Goal: Task Accomplishment & Management: Manage account settings

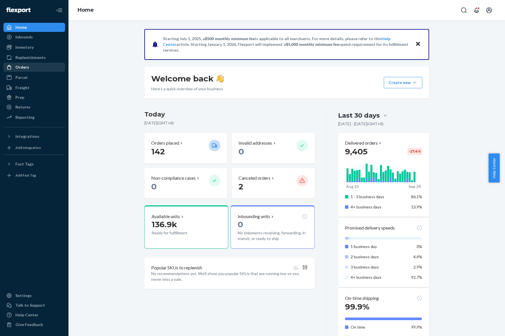
click at [27, 65] on div "Orders" at bounding box center [22, 67] width 14 height 6
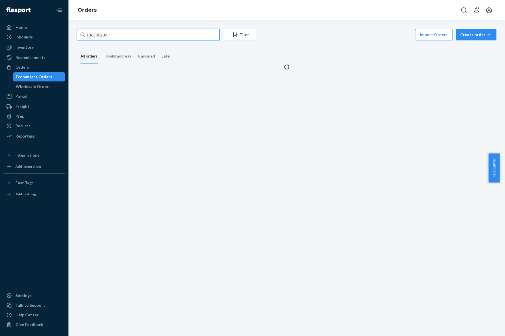
drag, startPoint x: 115, startPoint y: 34, endPoint x: 66, endPoint y: 38, distance: 48.6
click at [66, 38] on div "Home Inbounds Shipping Plans Problems Inventory Products Replenishments Orders …" at bounding box center [252, 168] width 505 height 336
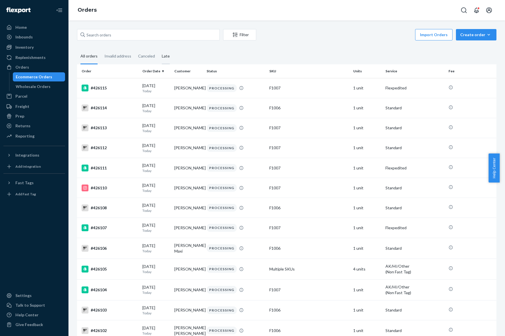
click at [162, 50] on div "Late" at bounding box center [166, 57] width 8 height 16
click at [158, 49] on input "Late" at bounding box center [158, 49] width 0 height 0
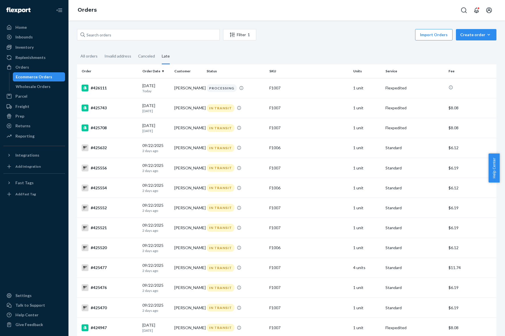
click at [184, 32] on input "text" at bounding box center [148, 34] width 143 height 11
paste input "421701"
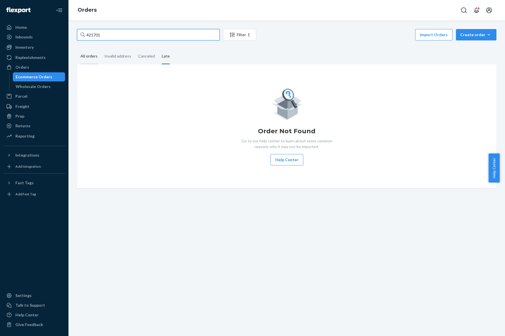
type input "421701"
click at [84, 54] on div "All orders" at bounding box center [88, 57] width 17 height 16
click at [77, 49] on input "All orders" at bounding box center [77, 49] width 0 height 0
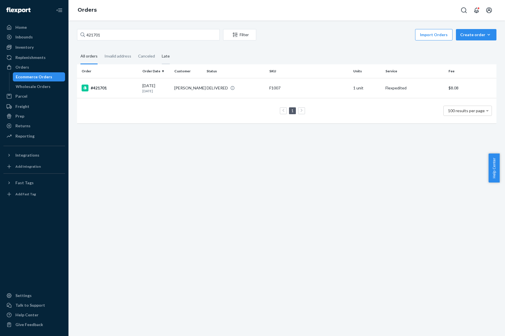
click at [162, 59] on div "Late" at bounding box center [166, 57] width 8 height 16
click at [158, 49] on input "Late" at bounding box center [158, 49] width 0 height 0
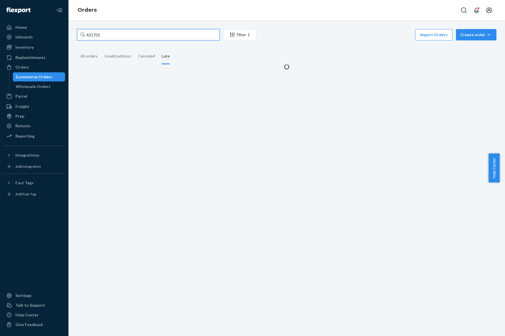
click at [154, 34] on input "421701" at bounding box center [148, 34] width 143 height 11
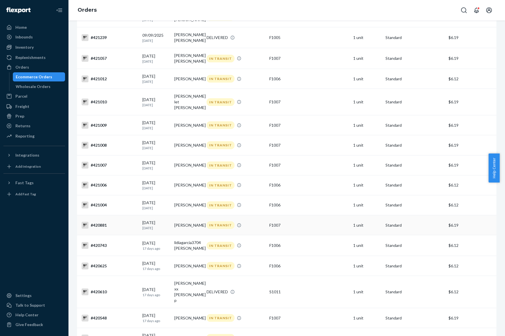
scroll to position [463, 0]
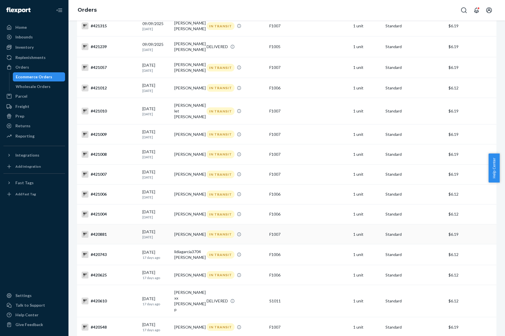
click at [183, 239] on td "[PERSON_NAME]" at bounding box center [188, 235] width 32 height 20
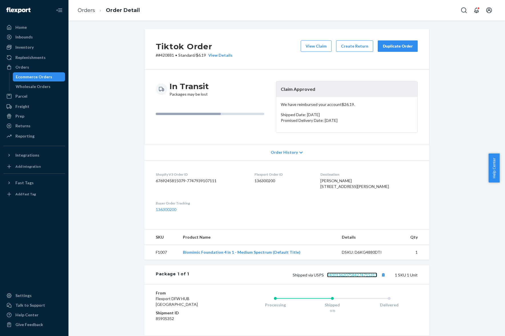
click at [340, 278] on link "9400136207584274715311" at bounding box center [352, 275] width 50 height 5
click at [88, 8] on link "Orders" at bounding box center [86, 10] width 17 height 6
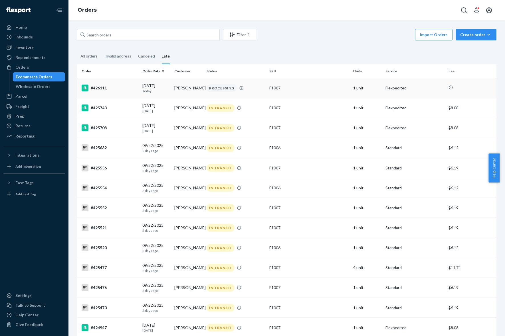
scroll to position [522, 0]
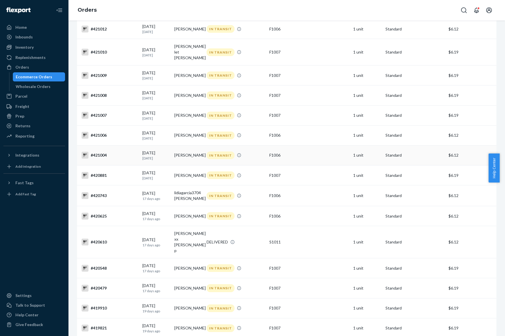
click at [183, 159] on td "[PERSON_NAME]" at bounding box center [188, 155] width 32 height 20
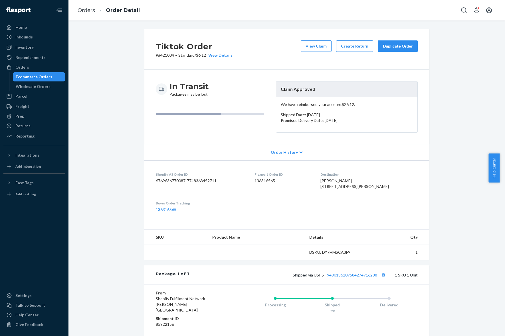
click at [242, 17] on div "Orders Order Detail" at bounding box center [286, 10] width 436 height 21
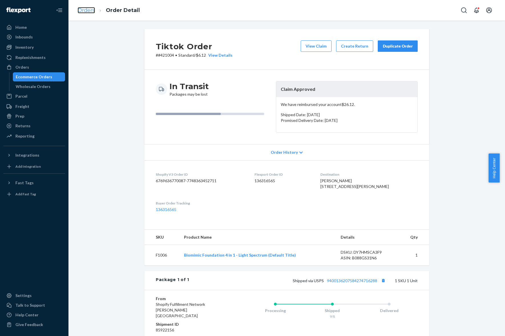
click at [83, 9] on link "Orders" at bounding box center [86, 10] width 17 height 6
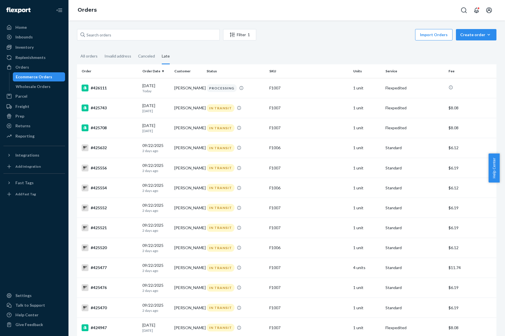
scroll to position [522, 0]
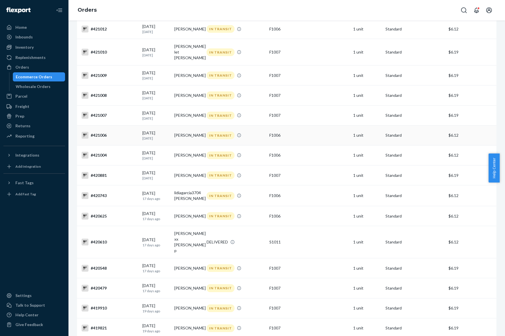
click at [188, 136] on td "[PERSON_NAME]" at bounding box center [188, 135] width 32 height 20
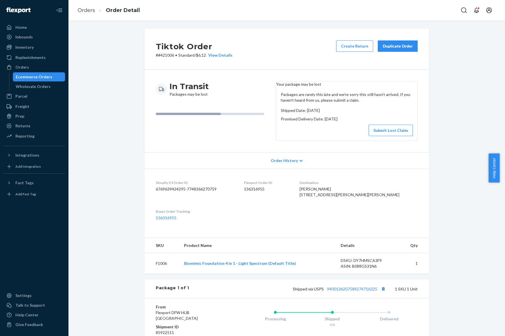
click at [84, 13] on li "Orders" at bounding box center [86, 10] width 17 height 7
click at [429, 242] on div "Tiktok Order # #421006 • Standard / $6.12 View Details Create Return Duplicate …" at bounding box center [286, 215] width 293 height 372
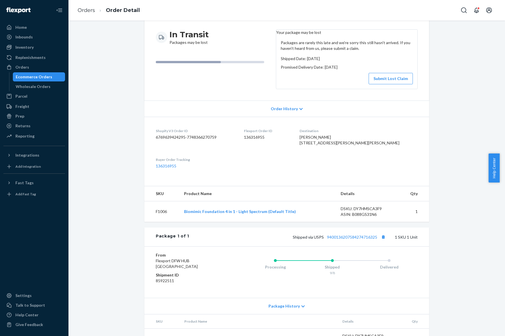
scroll to position [88, 0]
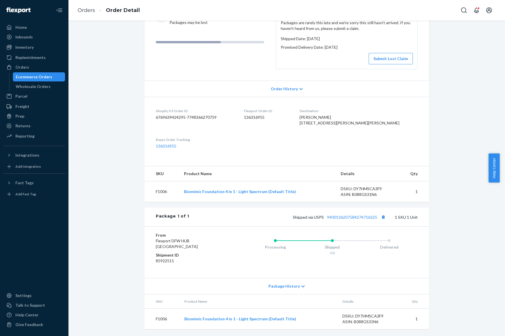
click at [295, 282] on div "Package History" at bounding box center [286, 286] width 285 height 16
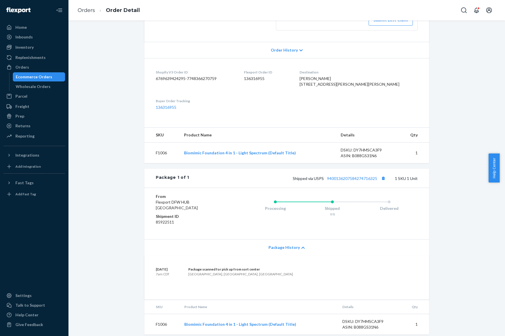
scroll to position [132, 0]
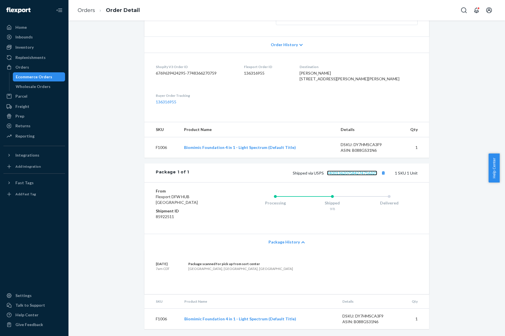
click at [341, 171] on link "9400136207584274716325" at bounding box center [352, 173] width 50 height 5
click at [83, 8] on link "Orders" at bounding box center [86, 10] width 17 height 6
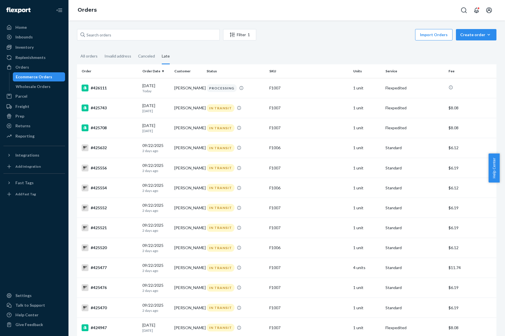
scroll to position [522, 0]
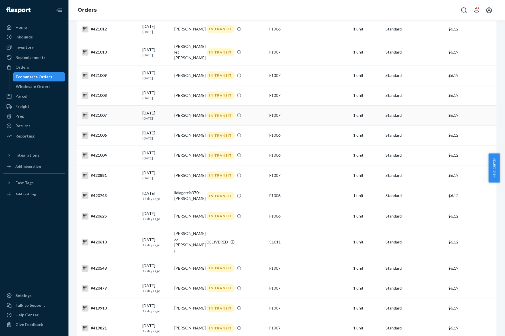
click at [169, 114] on td "[DATE] [DATE]" at bounding box center [156, 115] width 32 height 20
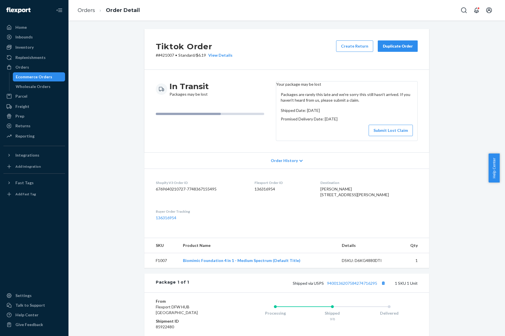
click at [180, 153] on div "In Transit Packages may be lost Your package may be lost Packages are rarely th…" at bounding box center [286, 111] width 285 height 83
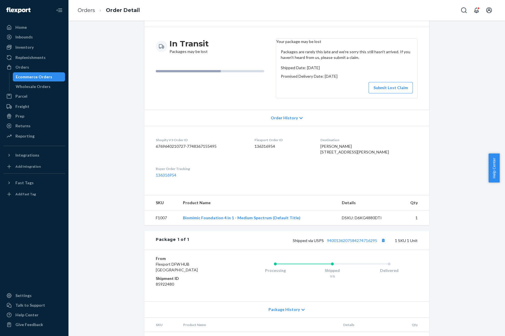
scroll to position [77, 0]
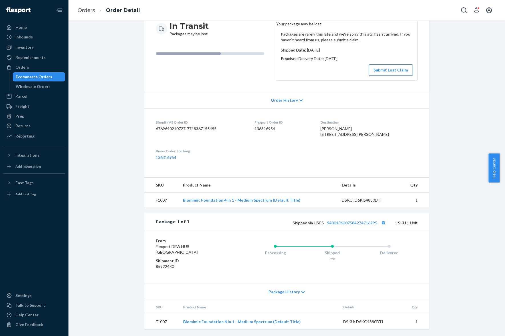
click at [277, 295] on span "Package History" at bounding box center [283, 292] width 31 height 6
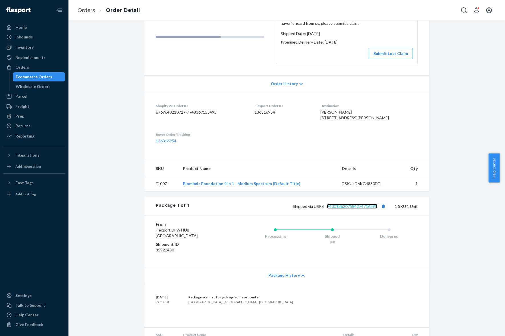
click at [345, 209] on link "9400136207584274716295" at bounding box center [352, 206] width 50 height 5
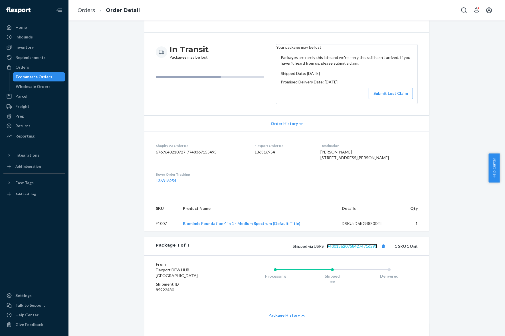
scroll to position [0, 0]
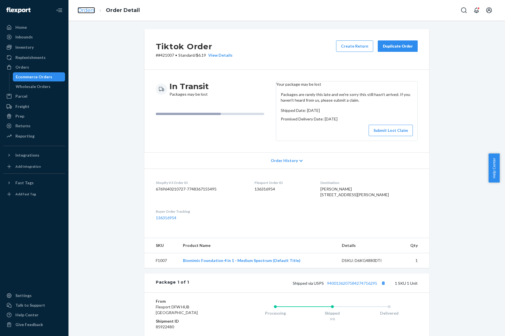
click at [88, 11] on link "Orders" at bounding box center [86, 10] width 17 height 6
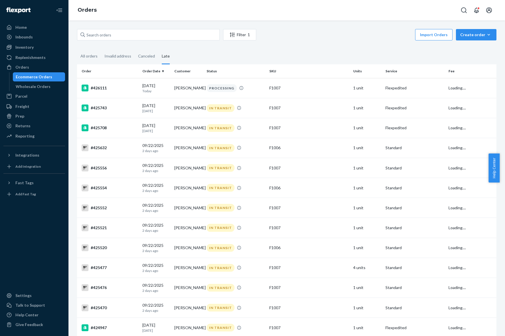
scroll to position [522, 0]
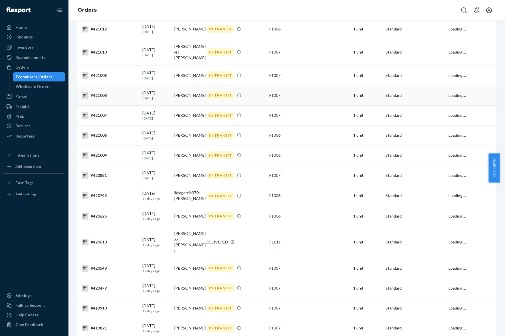
click at [188, 96] on td "[PERSON_NAME]" at bounding box center [188, 96] width 32 height 20
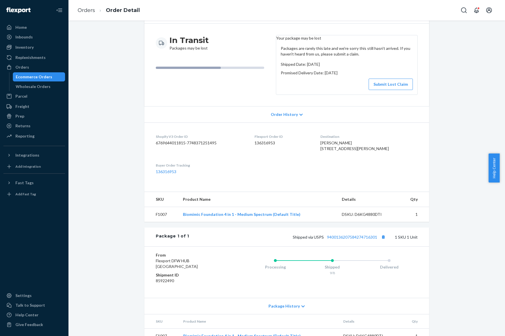
scroll to position [77, 0]
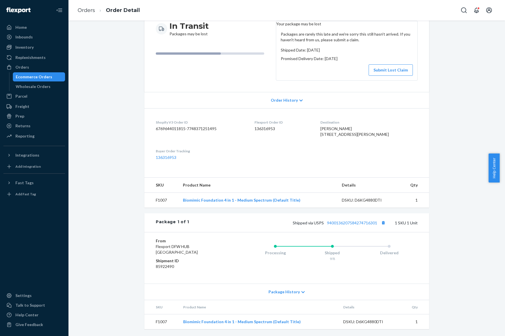
click at [291, 291] on span "Package History" at bounding box center [283, 292] width 31 height 6
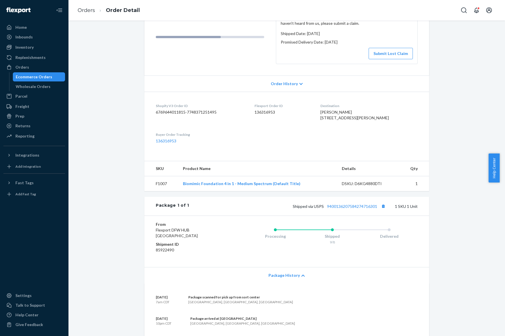
scroll to position [142, 0]
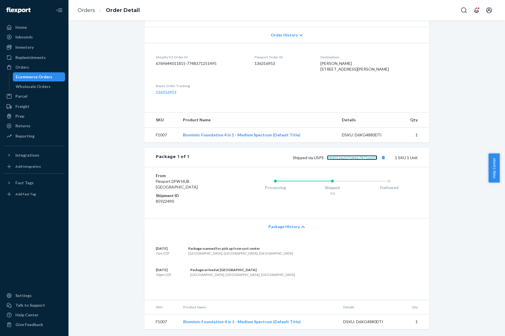
click at [354, 156] on link "9400136207584274716301" at bounding box center [352, 157] width 50 height 5
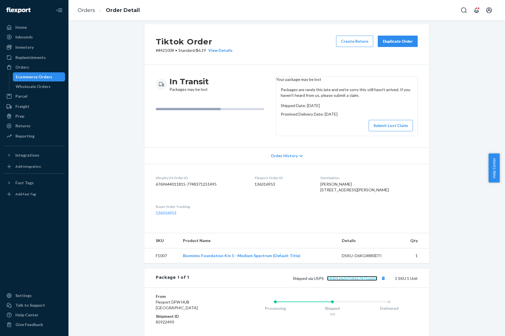
scroll to position [0, 0]
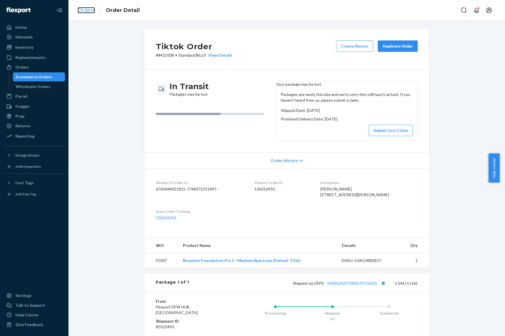
click at [83, 9] on link "Orders" at bounding box center [86, 10] width 17 height 6
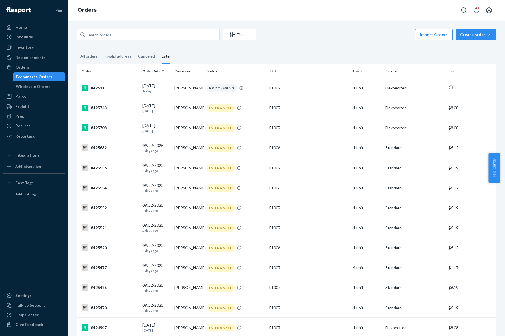
scroll to position [522, 0]
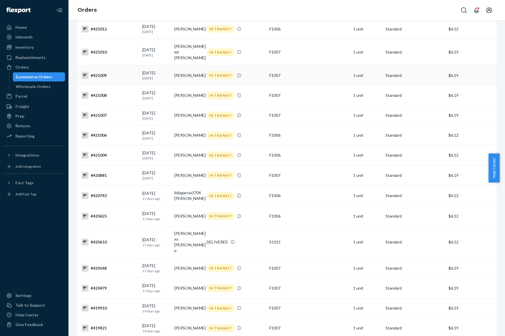
click at [184, 76] on td "[PERSON_NAME]" at bounding box center [188, 76] width 32 height 20
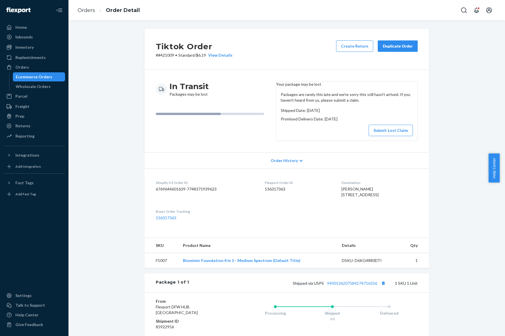
scroll to position [77, 0]
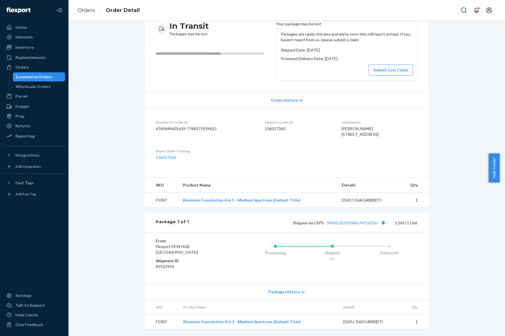
click at [297, 295] on div "Package History" at bounding box center [286, 292] width 285 height 16
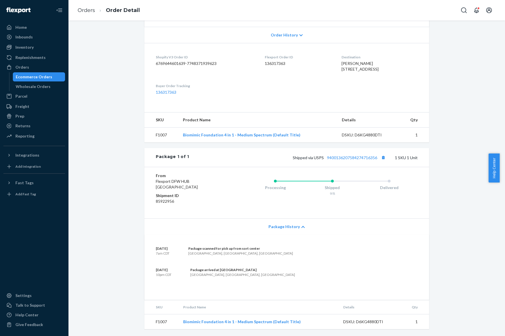
scroll to position [142, 0]
click at [358, 156] on link "9400136207584274716356" at bounding box center [352, 157] width 50 height 5
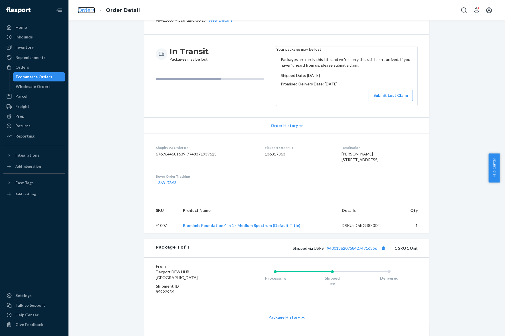
click at [84, 13] on link "Orders" at bounding box center [86, 10] width 17 height 6
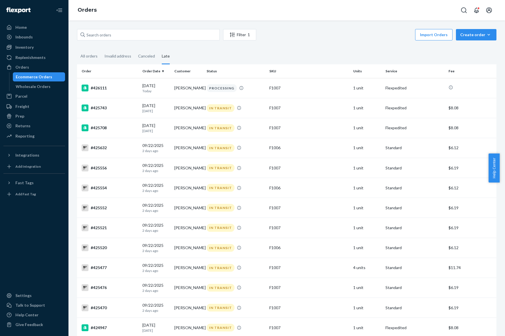
scroll to position [522, 0]
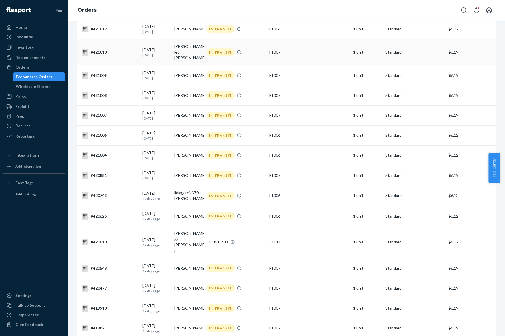
click at [185, 56] on td "[PERSON_NAME] let [PERSON_NAME]" at bounding box center [188, 52] width 32 height 27
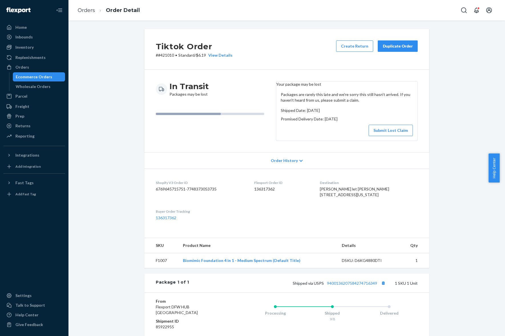
scroll to position [77, 0]
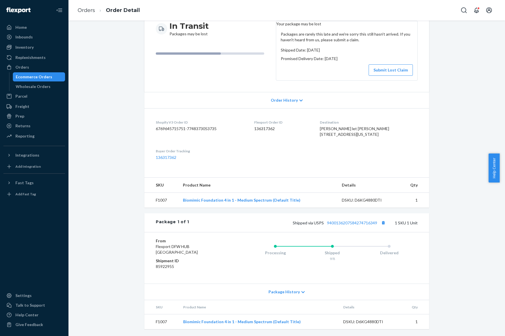
click at [294, 293] on span "Package History" at bounding box center [283, 292] width 31 height 6
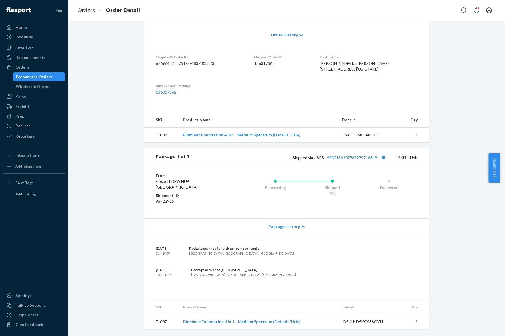
scroll to position [142, 0]
click at [351, 157] on link "9400136207584274716349" at bounding box center [352, 157] width 50 height 5
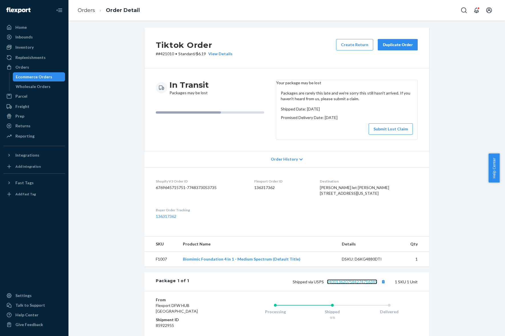
scroll to position [0, 0]
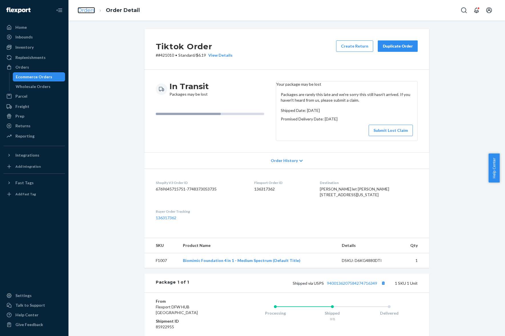
click at [89, 11] on link "Orders" at bounding box center [86, 10] width 17 height 6
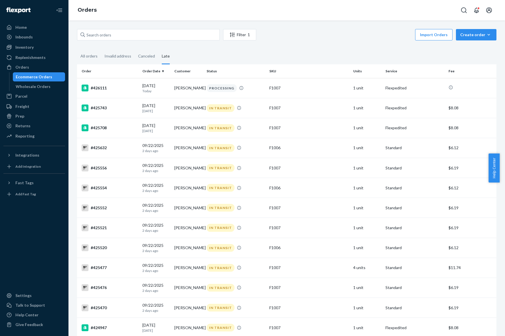
scroll to position [522, 0]
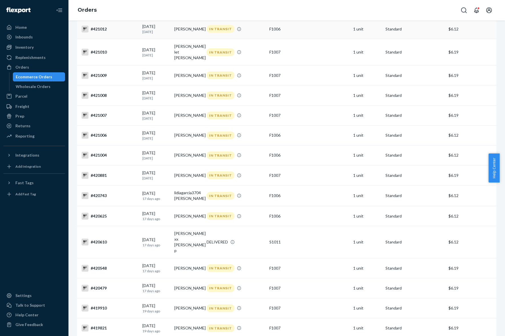
click at [183, 34] on td "[PERSON_NAME]" at bounding box center [188, 29] width 32 height 20
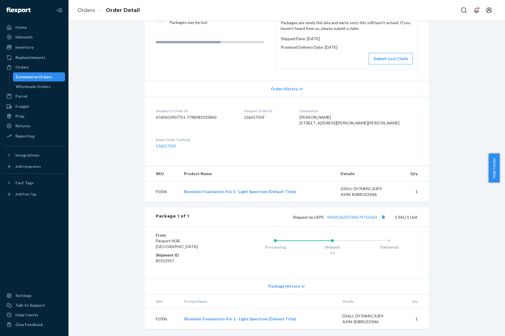
scroll to position [88, 0]
click at [282, 289] on span "Package History" at bounding box center [283, 287] width 31 height 6
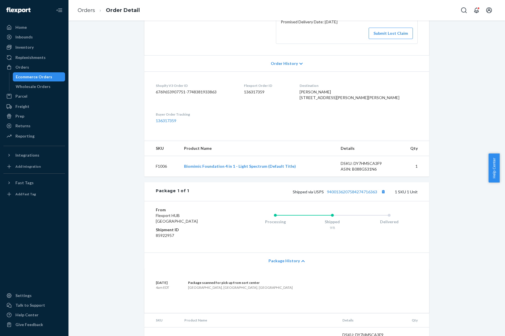
scroll to position [132, 0]
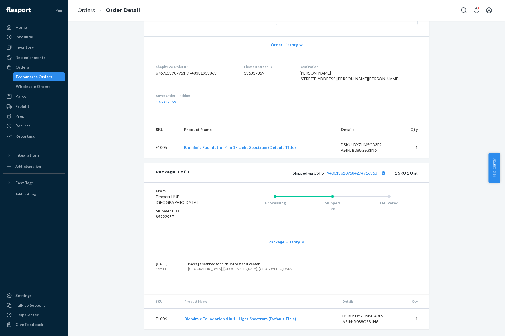
click at [295, 239] on div "Package History" at bounding box center [286, 242] width 285 height 16
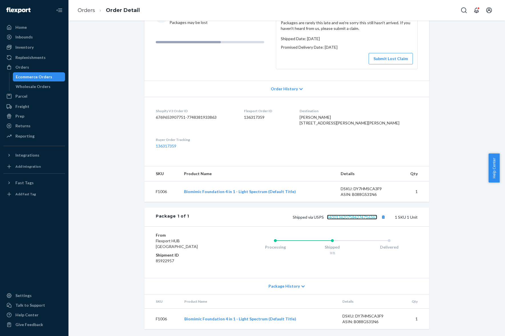
click at [351, 217] on link "9400136207584274716363" at bounding box center [352, 217] width 50 height 5
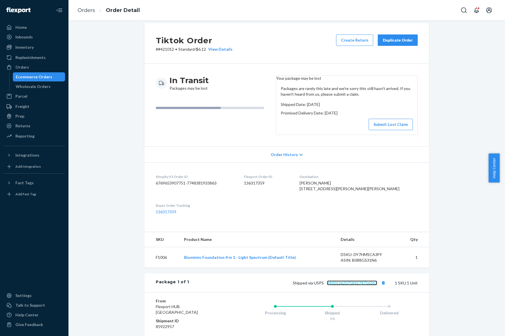
scroll to position [0, 0]
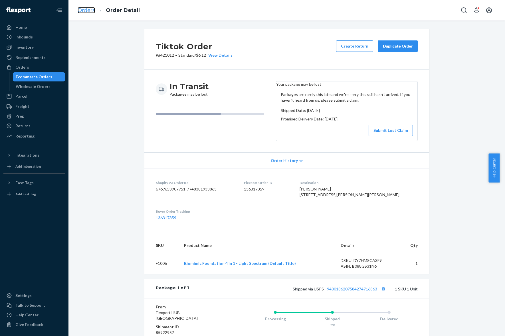
click at [89, 9] on link "Orders" at bounding box center [86, 10] width 17 height 6
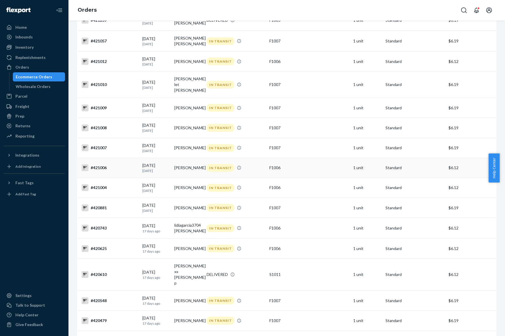
scroll to position [451, 0]
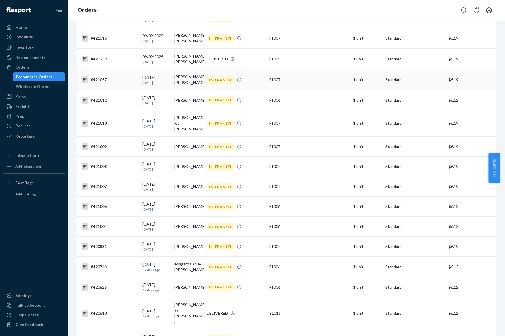
click at [183, 86] on td "[PERSON_NAME] [PERSON_NAME]" at bounding box center [188, 80] width 32 height 21
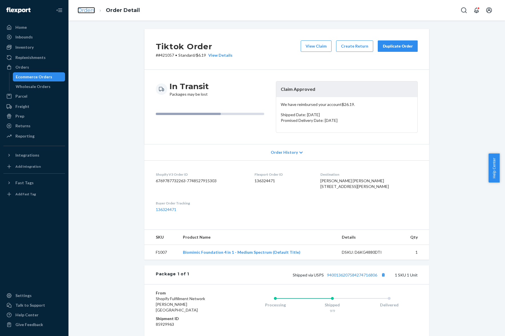
click at [93, 10] on link "Orders" at bounding box center [86, 10] width 17 height 6
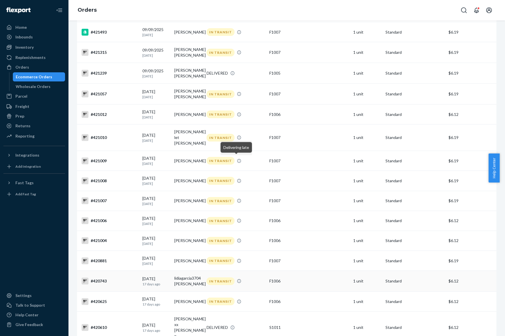
scroll to position [415, 0]
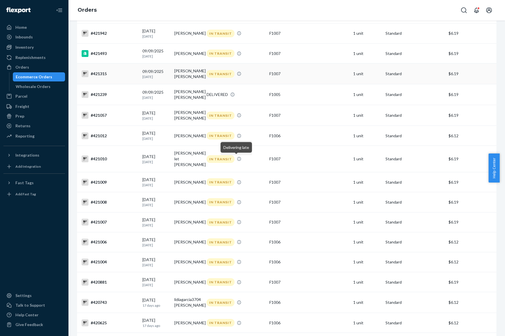
click at [184, 82] on td "[PERSON_NAME] [PERSON_NAME]" at bounding box center [188, 74] width 32 height 21
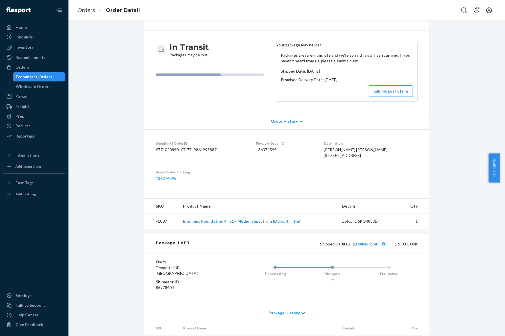
scroll to position [83, 0]
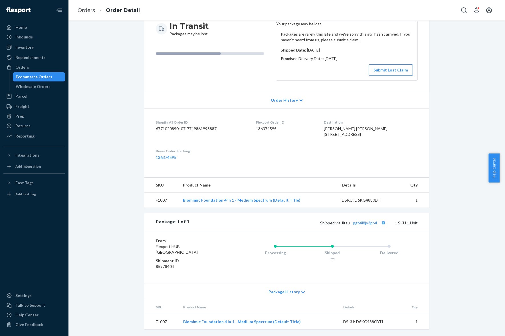
click at [301, 290] on div "Package History" at bounding box center [286, 292] width 285 height 16
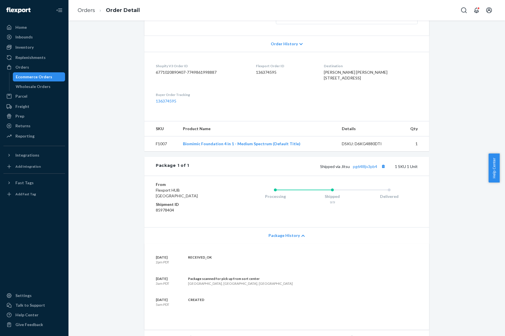
scroll to position [154, 0]
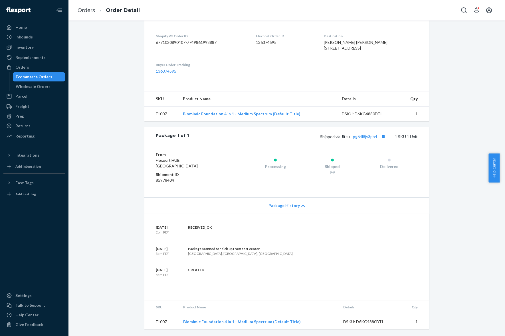
click at [353, 140] on div "Shipped via Jitsu pg64l8jv3pb4 1 SKU 1 Unit" at bounding box center [303, 136] width 228 height 7
click at [362, 139] on link "pg64l8jv3pb4" at bounding box center [365, 136] width 24 height 5
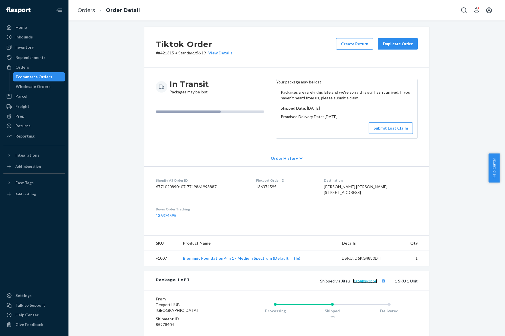
scroll to position [0, 0]
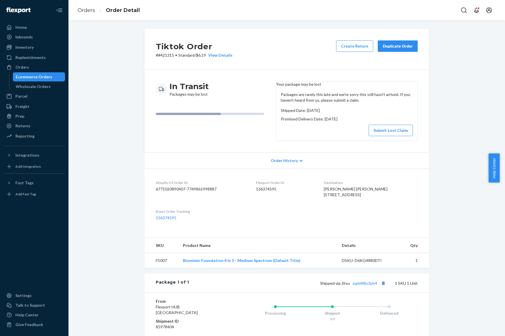
click at [169, 59] on div "Tiktok Order # #421315 • Standard / $6.19 View Details Create Return Duplicate …" at bounding box center [286, 49] width 285 height 41
click at [168, 59] on div "Tiktok Order # #421315 • Standard / $6.19 View Details Create Return Duplicate …" at bounding box center [286, 49] width 285 height 41
copy p "421315"
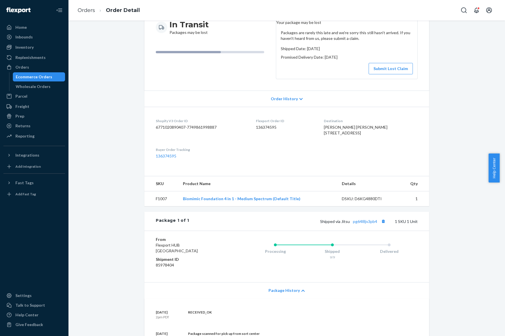
scroll to position [26, 0]
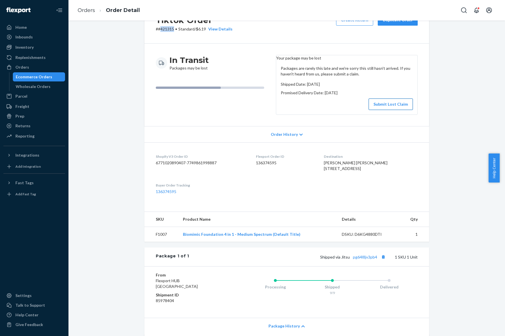
click at [388, 109] on button "Submit Lost Claim" at bounding box center [390, 104] width 44 height 11
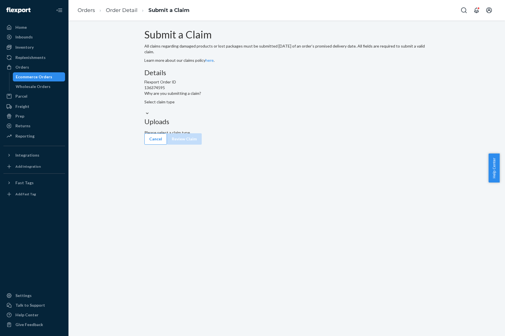
click at [228, 117] on div "Details Flexport Order ID 136374595 Why are you submitting a claim? Select clai…" at bounding box center [286, 93] width 285 height 48
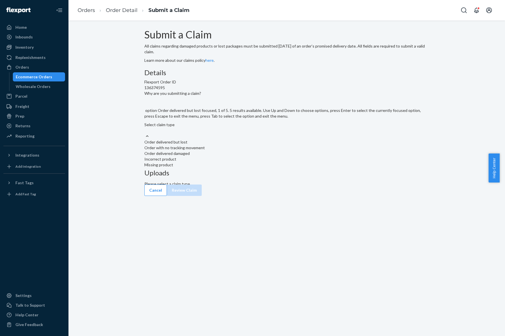
click at [239, 133] on div "Select claim type" at bounding box center [286, 127] width 285 height 11
click at [145, 133] on input "Why are you submitting a claim? option Order delivered but lost focused, 1 of 5…" at bounding box center [144, 131] width 1 height 6
click at [237, 151] on div "Order with no tracking movement" at bounding box center [286, 148] width 285 height 6
click at [145, 133] on input "Why are you submitting a claim? option Order with no tracking movement focused,…" at bounding box center [144, 131] width 1 height 6
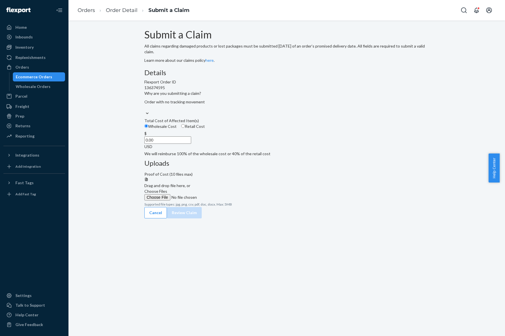
click at [205, 129] on span "Retail Cost" at bounding box center [195, 126] width 20 height 5
click at [185, 128] on input "Retail Cost" at bounding box center [183, 126] width 4 height 4
radio input "true"
radio input "false"
click at [167, 189] on span "Choose Files" at bounding box center [155, 191] width 23 height 5
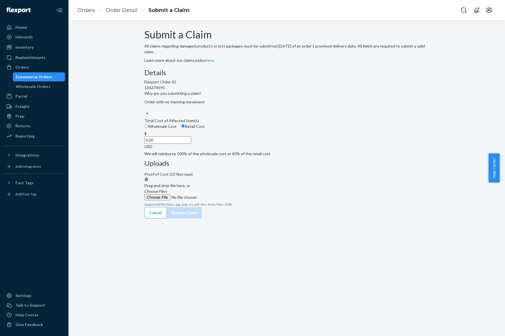
click at [222, 194] on input "Choose Files" at bounding box center [183, 197] width 78 height 6
click at [190, 144] on input "0.00" at bounding box center [167, 140] width 47 height 7
click at [205, 129] on span "Retail Cost" at bounding box center [195, 126] width 20 height 5
click at [185, 128] on input "Retail Cost" at bounding box center [183, 126] width 4 height 4
click at [191, 144] on input "0.00" at bounding box center [167, 140] width 47 height 7
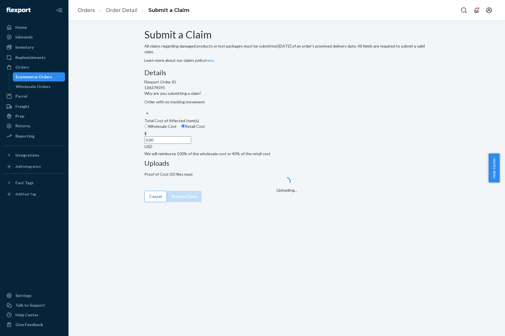
click at [191, 144] on input "0.00" at bounding box center [167, 140] width 47 height 7
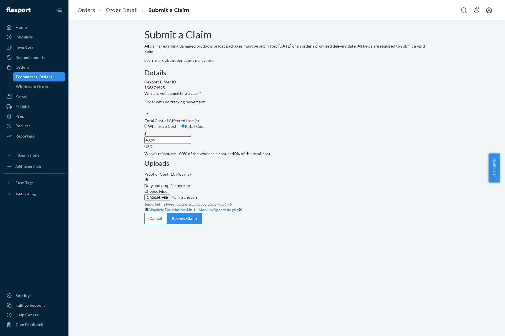
type input "49.99"
click at [280, 213] on div "Cancel Review Claim" at bounding box center [286, 218] width 285 height 11
click at [202, 222] on button "Review Claim" at bounding box center [184, 218] width 35 height 11
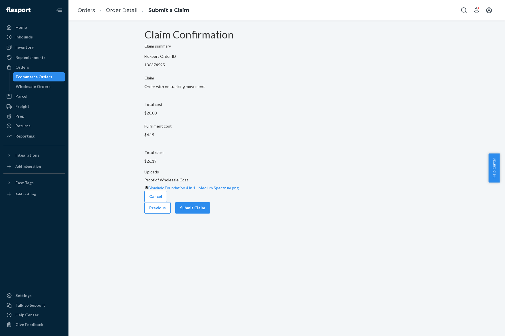
click at [190, 68] on p "136374595" at bounding box center [286, 65] width 285 height 6
copy p "136374595"
click at [210, 213] on button "Submit Claim" at bounding box center [192, 207] width 35 height 11
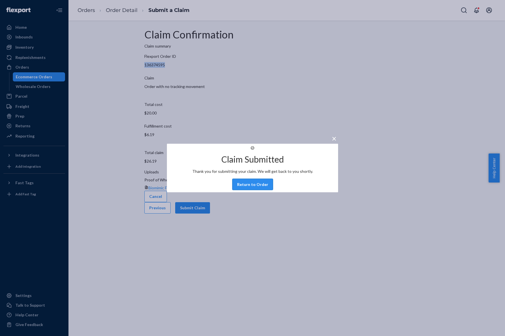
click at [253, 190] on button "Return to Order" at bounding box center [252, 184] width 41 height 11
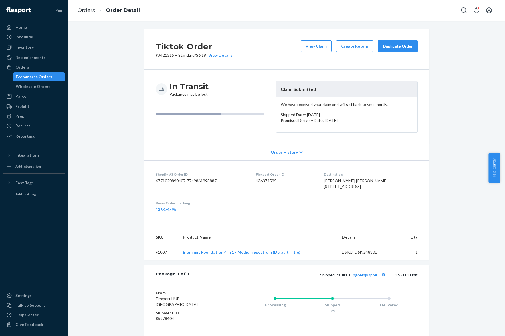
click at [346, 181] on span "[PERSON_NAME] [PERSON_NAME] [STREET_ADDRESS]" at bounding box center [356, 183] width 64 height 11
copy span "[PERSON_NAME] [PERSON_NAME]"
click at [87, 11] on link "Orders" at bounding box center [86, 10] width 17 height 6
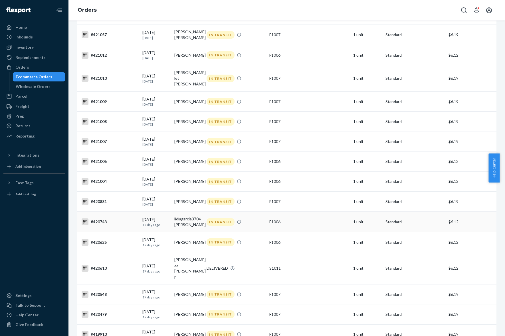
scroll to position [415, 0]
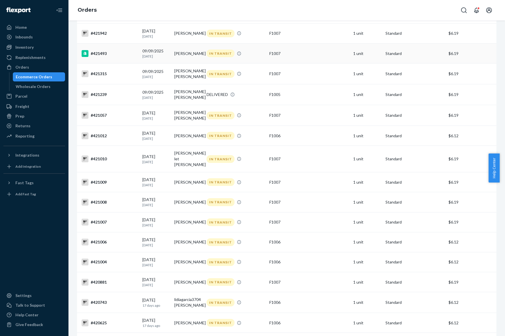
click at [186, 63] on td "[PERSON_NAME]" at bounding box center [188, 54] width 32 height 20
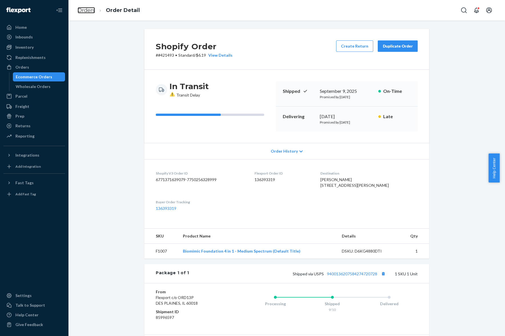
drag, startPoint x: 84, startPoint y: 10, endPoint x: 284, endPoint y: 21, distance: 199.6
click at [84, 10] on link "Orders" at bounding box center [86, 10] width 17 height 6
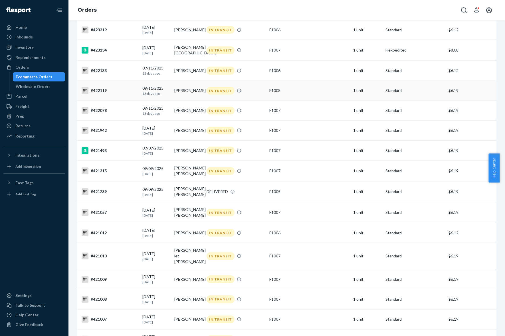
scroll to position [283, 0]
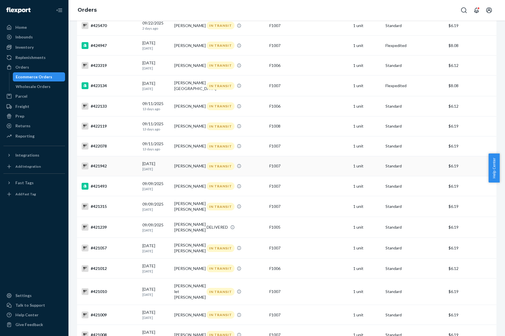
click at [181, 176] on td "[PERSON_NAME]" at bounding box center [188, 166] width 32 height 20
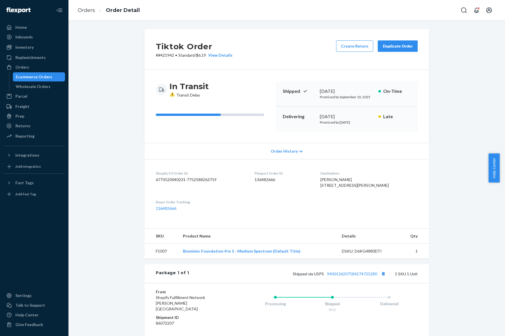
click at [162, 55] on p "# #421942 • Standard / $6.19 View Details" at bounding box center [194, 55] width 77 height 6
copy p "421942"
click at [17, 25] on div "Home" at bounding box center [20, 28] width 11 height 6
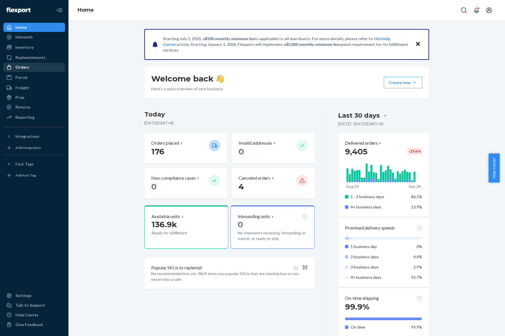
click at [29, 71] on div "Orders" at bounding box center [34, 67] width 60 height 8
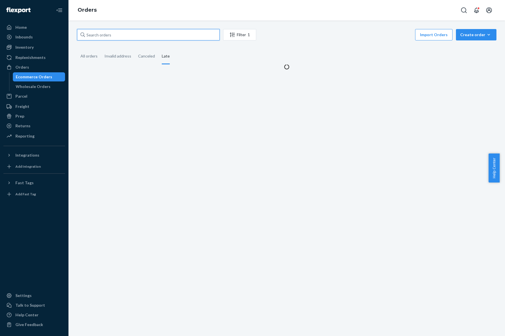
click at [106, 36] on input "text" at bounding box center [148, 34] width 143 height 11
click at [86, 62] on div "All orders" at bounding box center [88, 57] width 17 height 16
click at [77, 49] on input "All orders" at bounding box center [77, 49] width 0 height 0
click at [114, 39] on input "text" at bounding box center [148, 34] width 143 height 11
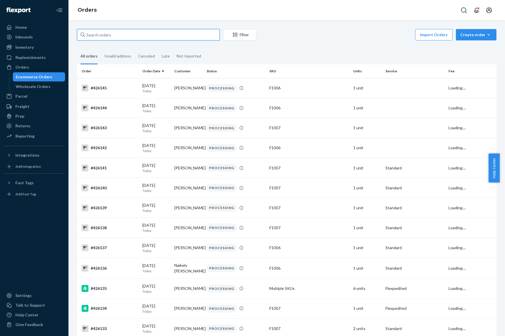
paste input "413787"
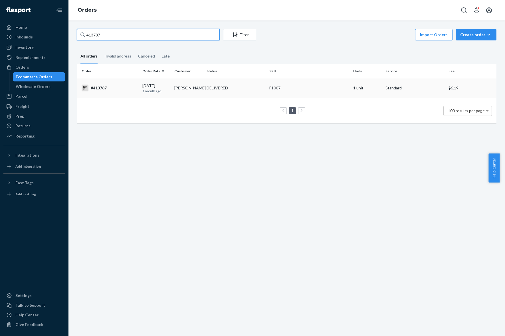
type input "413787"
click at [153, 89] on p "1 month ago" at bounding box center [156, 91] width 28 height 5
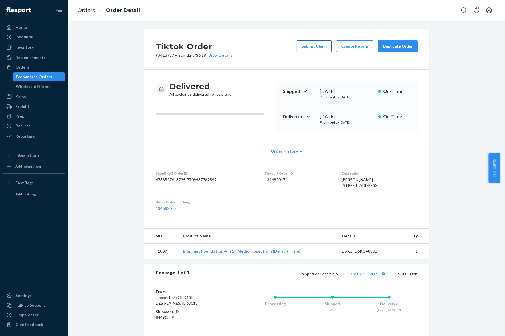
click at [319, 48] on button "Submit Claim" at bounding box center [314, 45] width 35 height 11
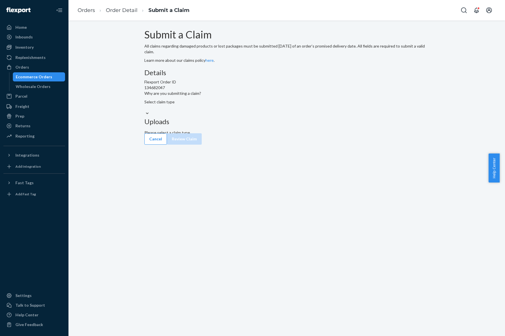
click at [250, 111] on div "Select claim type" at bounding box center [286, 104] width 285 height 11
click at [145, 111] on input "Why are you submitting a claim? Select claim type" at bounding box center [144, 108] width 1 height 6
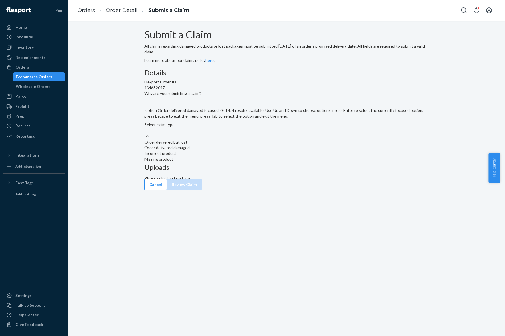
click at [235, 151] on div "Order delivered damaged" at bounding box center [286, 148] width 285 height 6
click at [145, 133] on input "Why are you submitting a claim? option Order delivered damaged focused, 0 of 4.…" at bounding box center [144, 131] width 1 height 6
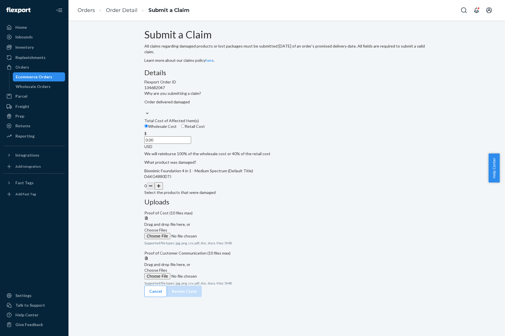
click at [205, 129] on label "Retail Cost" at bounding box center [193, 127] width 24 height 6
click at [185, 128] on input "Retail Cost" at bounding box center [183, 126] width 4 height 4
radio input "true"
radio input "false"
drag, startPoint x: 224, startPoint y: 173, endPoint x: 254, endPoint y: 179, distance: 30.6
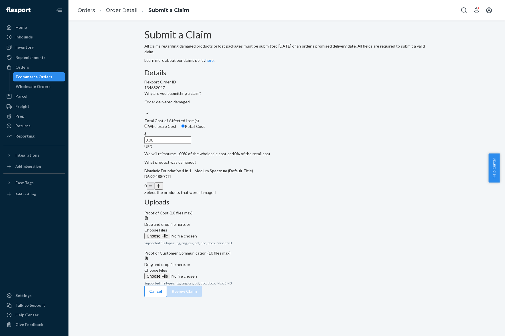
click at [254, 150] on div "$ 0.00 USD" at bounding box center [286, 140] width 285 height 19
type input "49.99"
click at [273, 191] on div "Details Flexport Order ID 134682047 Why are you submitting a claim? Order deliv…" at bounding box center [286, 132] width 285 height 127
click at [167, 228] on span "Choose Files" at bounding box center [155, 230] width 23 height 5
click at [222, 233] on input "Choose Files" at bounding box center [183, 236] width 78 height 6
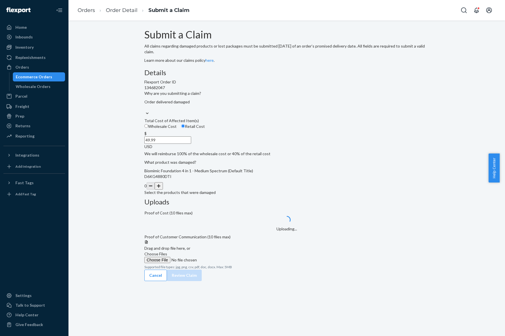
click at [163, 190] on button "button" at bounding box center [159, 185] width 8 height 7
click at [309, 245] on div "Submit a Claim All claims regarding damaged products or lost packages must be s…" at bounding box center [286, 150] width 285 height 243
click at [222, 251] on label "Choose Files" at bounding box center [183, 257] width 78 height 12
click at [222, 257] on input "Choose Files" at bounding box center [183, 260] width 78 height 6
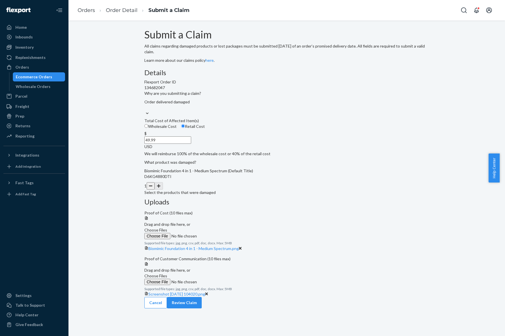
click at [222, 273] on label "Choose Files" at bounding box center [183, 279] width 78 height 12
click at [222, 279] on input "Choose Files" at bounding box center [183, 282] width 78 height 6
click at [205, 292] on link "Screenshot [DATE] 104020.png" at bounding box center [176, 294] width 57 height 5
click at [411, 309] on div "Cancel Review Claim" at bounding box center [286, 302] width 285 height 11
click at [202, 309] on button "Review Claim" at bounding box center [184, 302] width 35 height 11
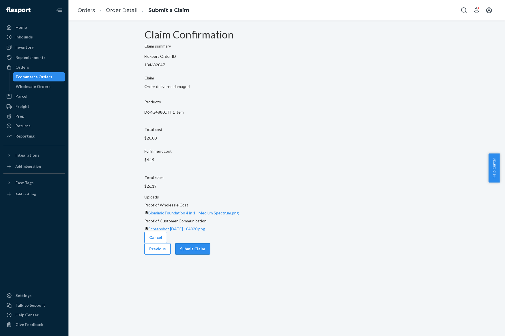
click at [210, 243] on button "Submit Claim" at bounding box center [192, 248] width 35 height 11
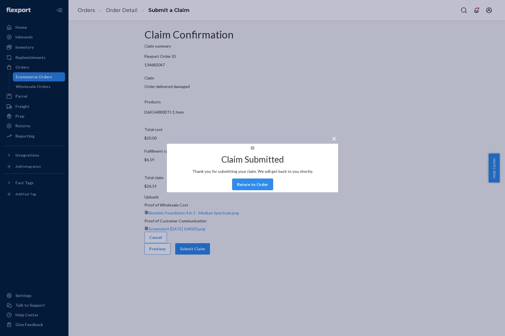
click at [253, 190] on button "Return to Order" at bounding box center [252, 184] width 41 height 11
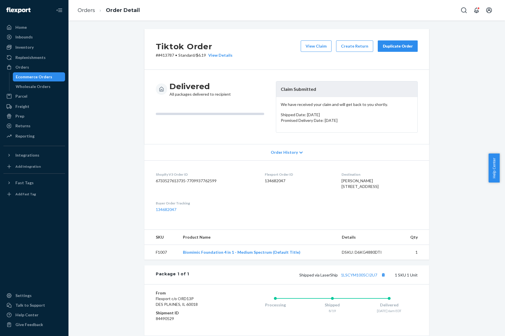
click at [273, 184] on dd "134682047" at bounding box center [298, 181] width 67 height 6
copy dd "134682047"
click at [360, 180] on span "[PERSON_NAME] [STREET_ADDRESS]" at bounding box center [359, 183] width 37 height 11
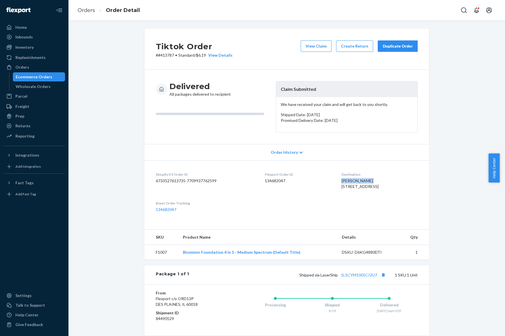
click at [360, 180] on span "[PERSON_NAME] [STREET_ADDRESS]" at bounding box center [359, 183] width 37 height 11
copy span "[PERSON_NAME]"
click at [87, 13] on link "Orders" at bounding box center [86, 10] width 17 height 6
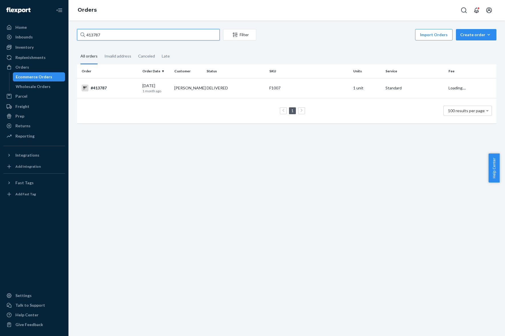
click at [149, 37] on input "413787" at bounding box center [148, 34] width 143 height 11
paste input "26108"
type input "426108"
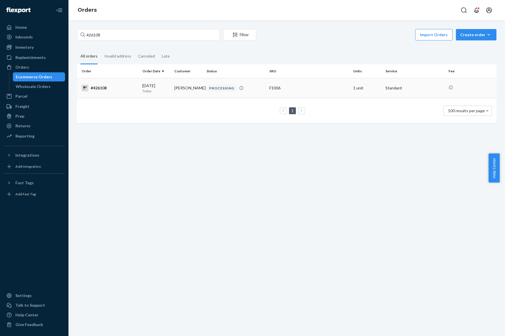
click at [217, 96] on td "PROCESSING" at bounding box center [235, 88] width 63 height 20
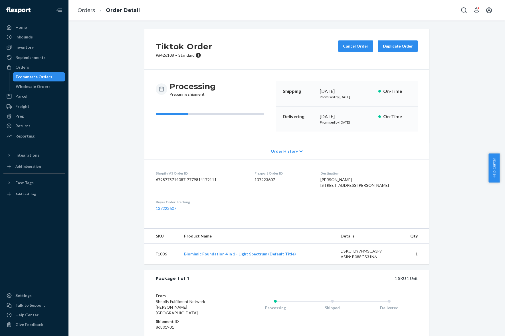
click at [349, 38] on div "Tiktok Order # #426108 • Standard Cancel Order Duplicate Order" at bounding box center [286, 49] width 285 height 41
click at [347, 48] on button "Cancel Order" at bounding box center [355, 45] width 35 height 11
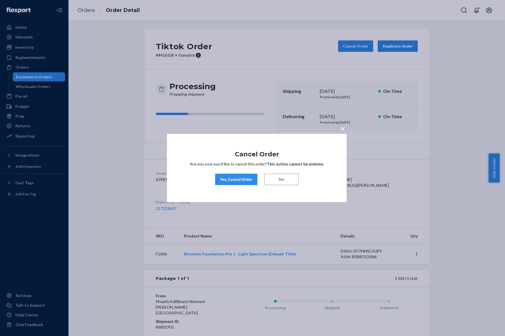
click at [228, 178] on div "Yes, Cancel Order" at bounding box center [236, 180] width 33 height 6
click at [268, 39] on div "× Cancel Order Are you sure you’d like to cancel this order? This action cannot…" at bounding box center [252, 168] width 505 height 336
